Goal: Find specific page/section: Find specific page/section

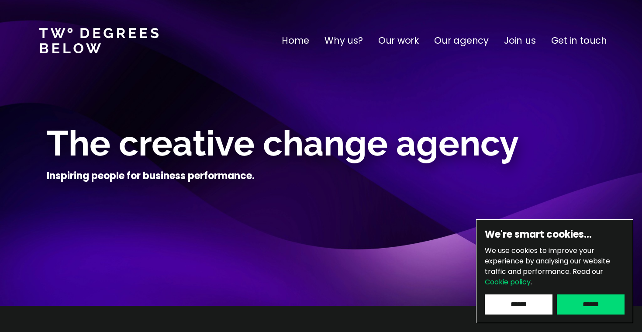
click at [460, 38] on p "Our agency" at bounding box center [461, 41] width 55 height 14
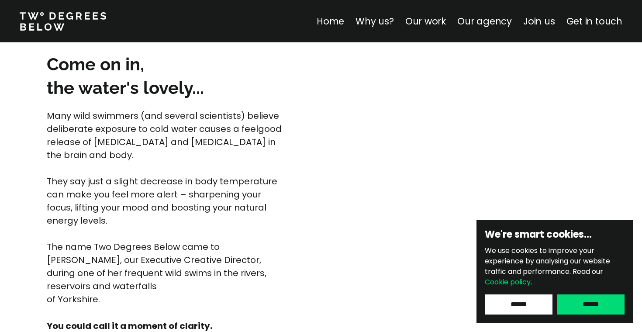
scroll to position [2311, 0]
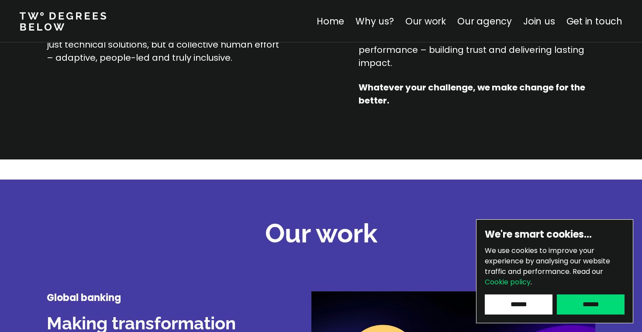
click at [426, 17] on link "Our work" at bounding box center [425, 21] width 41 height 13
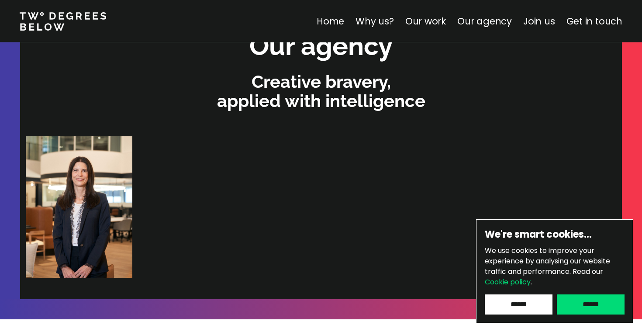
scroll to position [1852, 0]
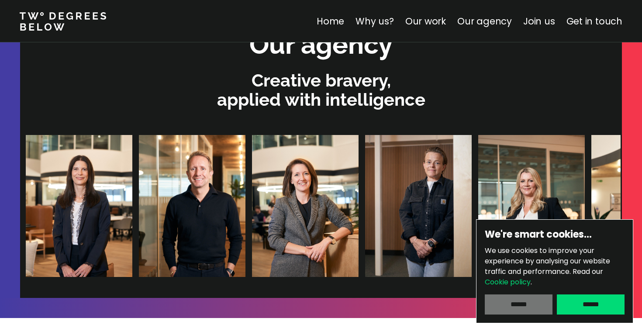
click at [530, 305] on input "******" at bounding box center [519, 304] width 68 height 20
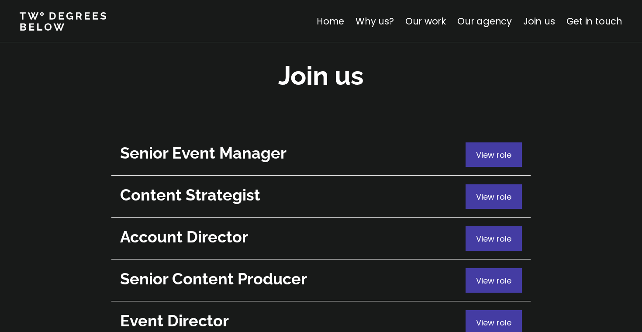
scroll to position [3170, 0]
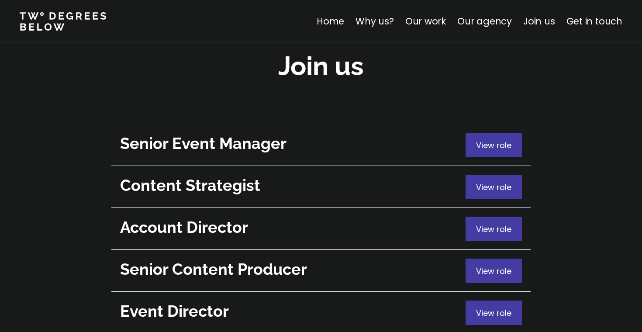
click at [481, 217] on div "View role" at bounding box center [493, 229] width 56 height 24
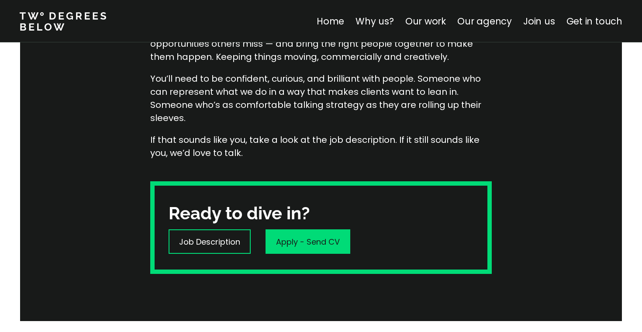
scroll to position [311, 0]
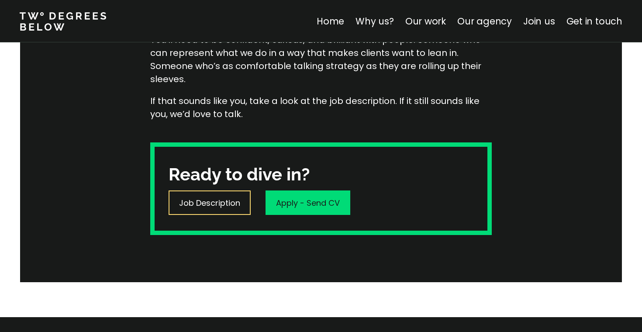
click at [207, 214] on div "Job Description" at bounding box center [210, 202] width 82 height 24
